Goal: Find specific page/section: Find specific page/section

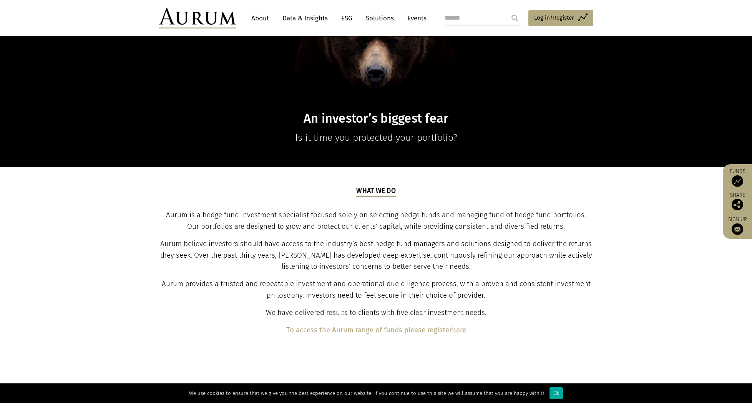
scroll to position [130, 0]
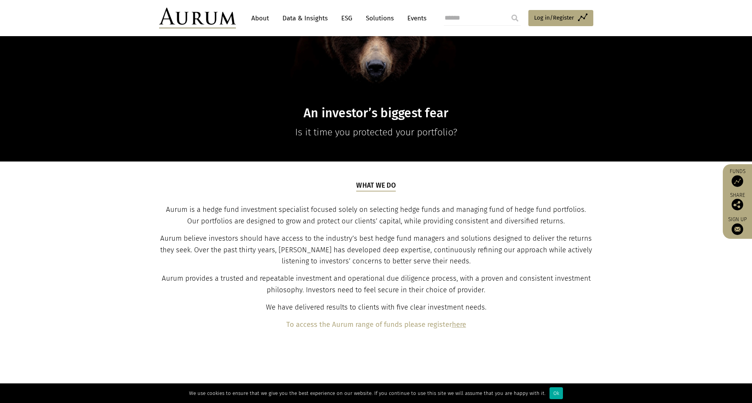
click at [546, 333] on section "What we do Aurum is a hedge fund investment specialist focused solely on select…" at bounding box center [376, 255] width 752 height 188
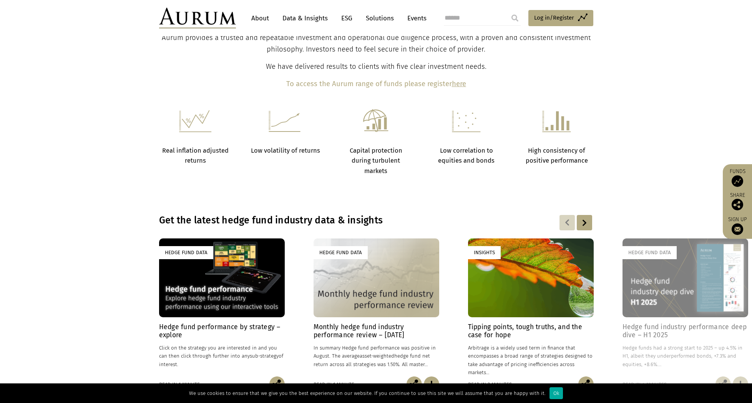
scroll to position [343, 0]
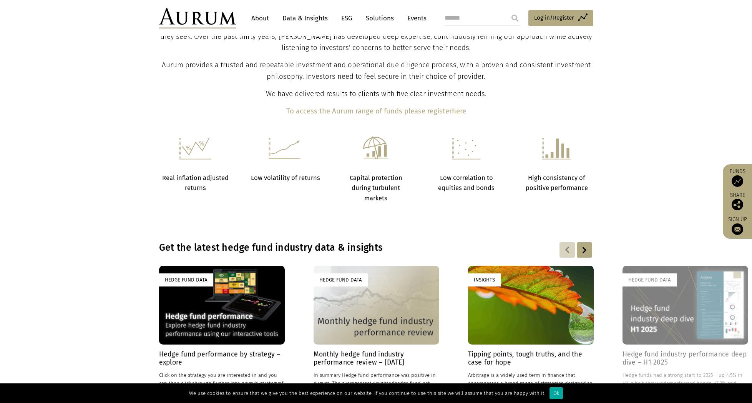
click at [258, 16] on link "About" at bounding box center [259, 18] width 25 height 14
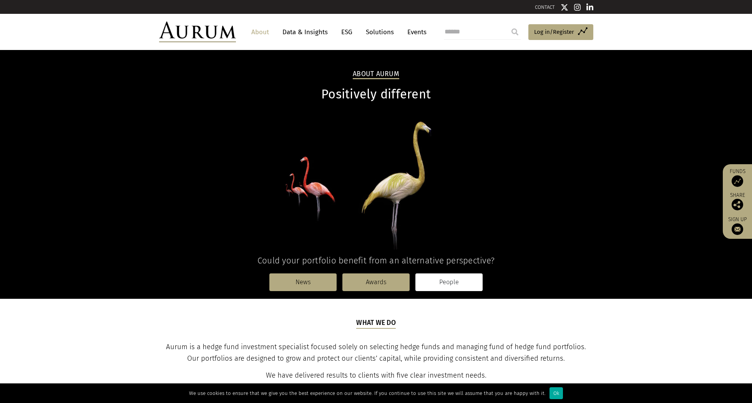
click at [452, 282] on link "People" at bounding box center [448, 282] width 67 height 18
